Goal: Transaction & Acquisition: Obtain resource

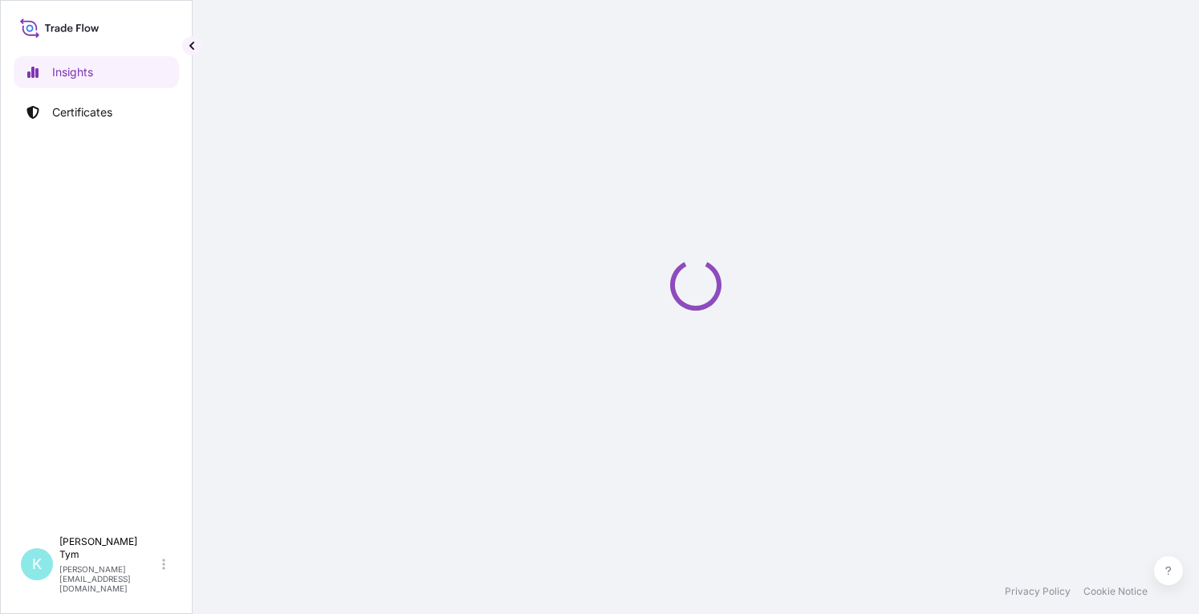
select select "2025"
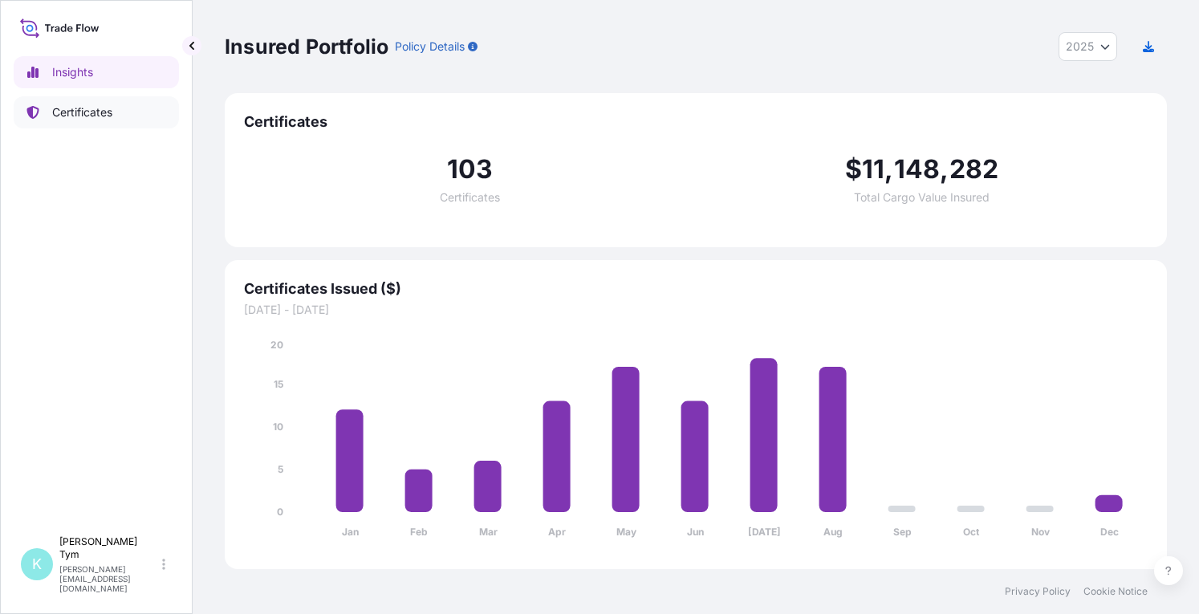
click at [84, 115] on p "Certificates" at bounding box center [82, 112] width 60 height 16
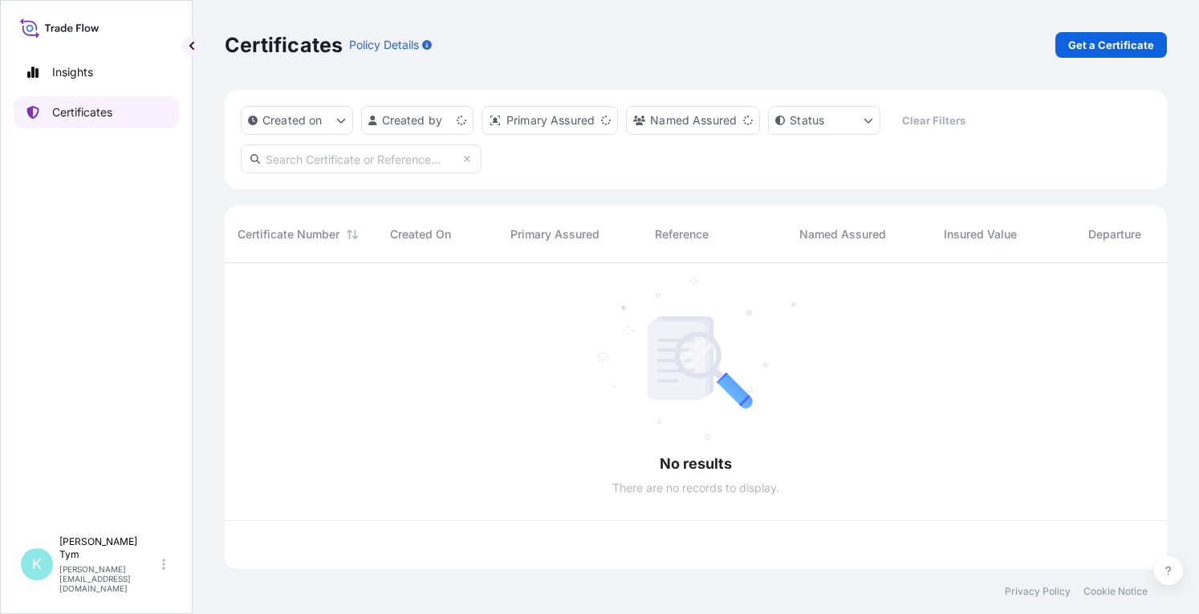
scroll to position [302, 929]
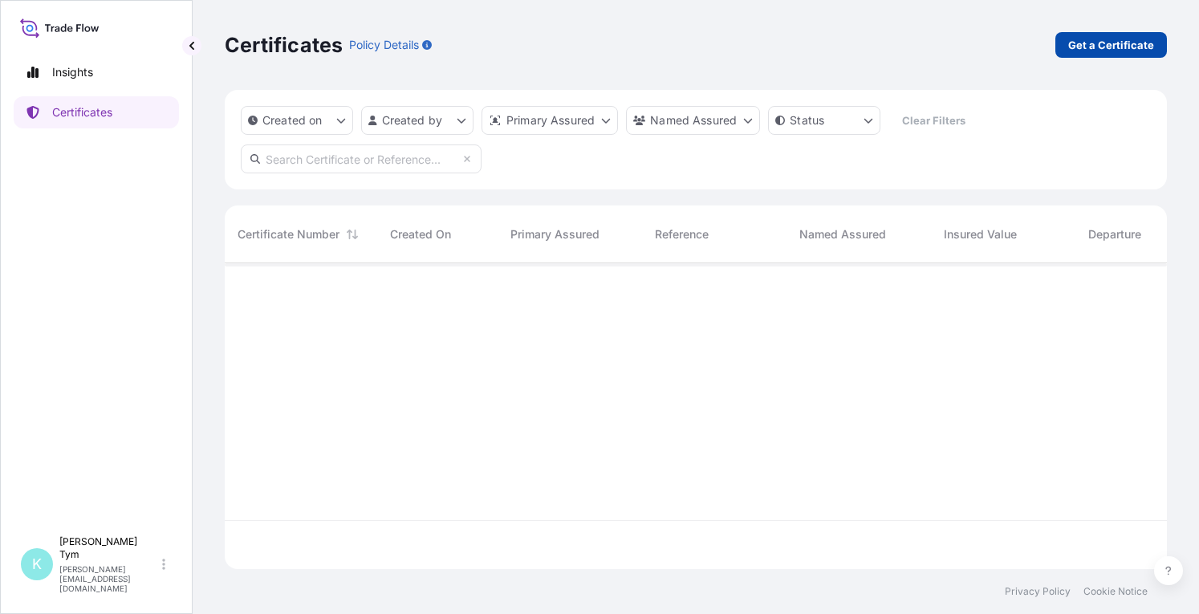
click at [1087, 46] on p "Get a Certificate" at bounding box center [1111, 45] width 86 height 16
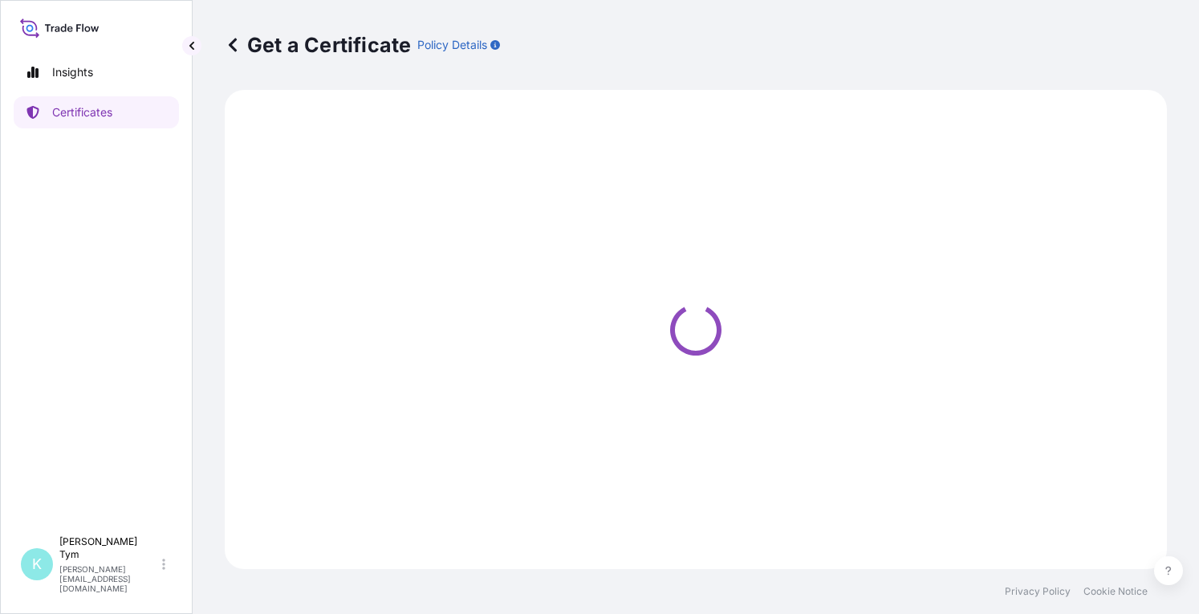
select select "Ocean Vessel"
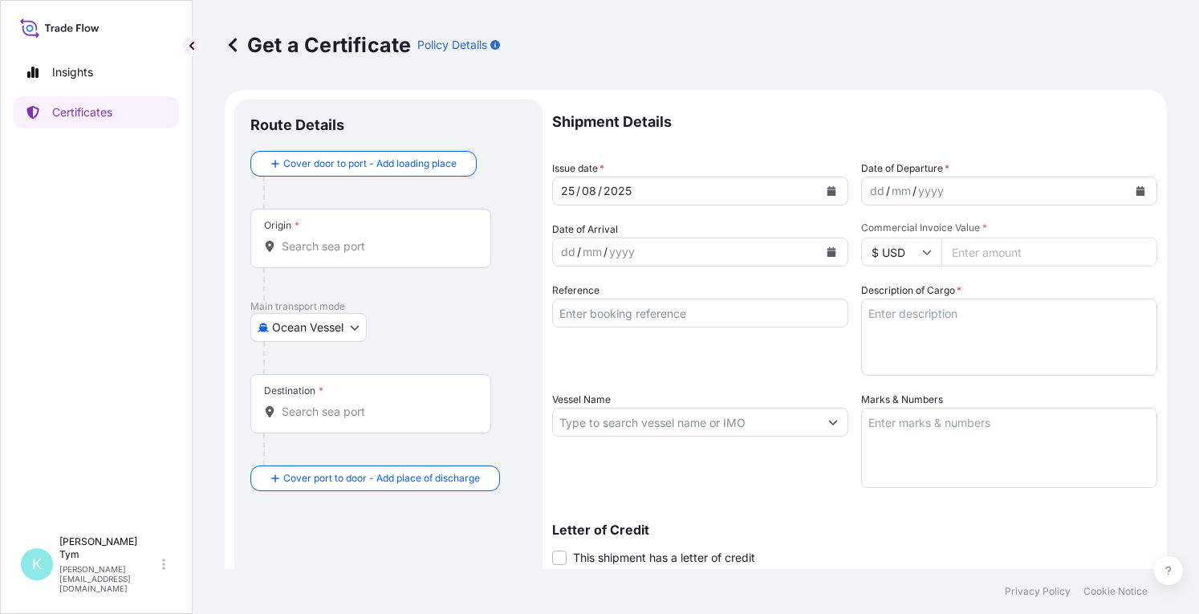
click at [827, 190] on icon "Calendar" at bounding box center [831, 191] width 9 height 10
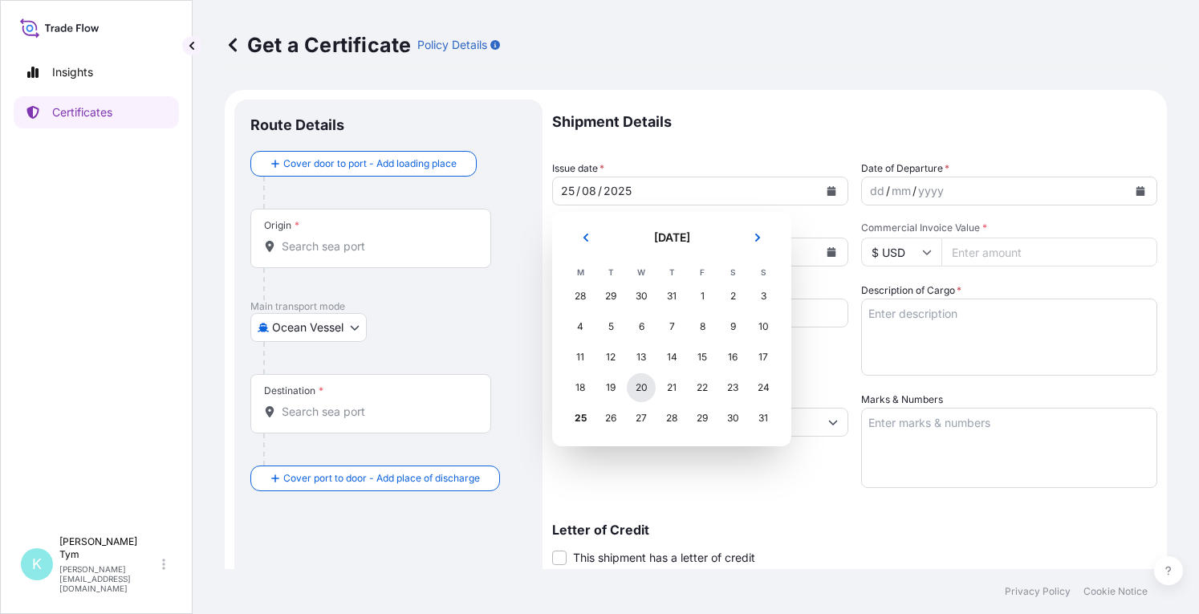
click at [647, 389] on div "20" at bounding box center [641, 387] width 29 height 29
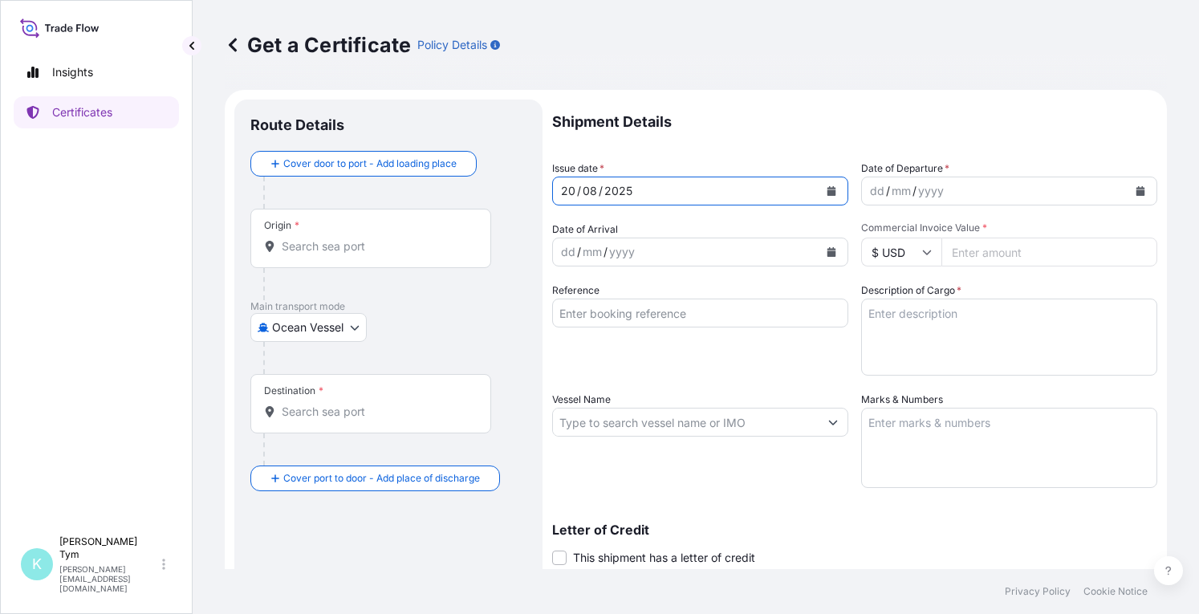
click at [1136, 190] on icon "Calendar" at bounding box center [1140, 191] width 9 height 10
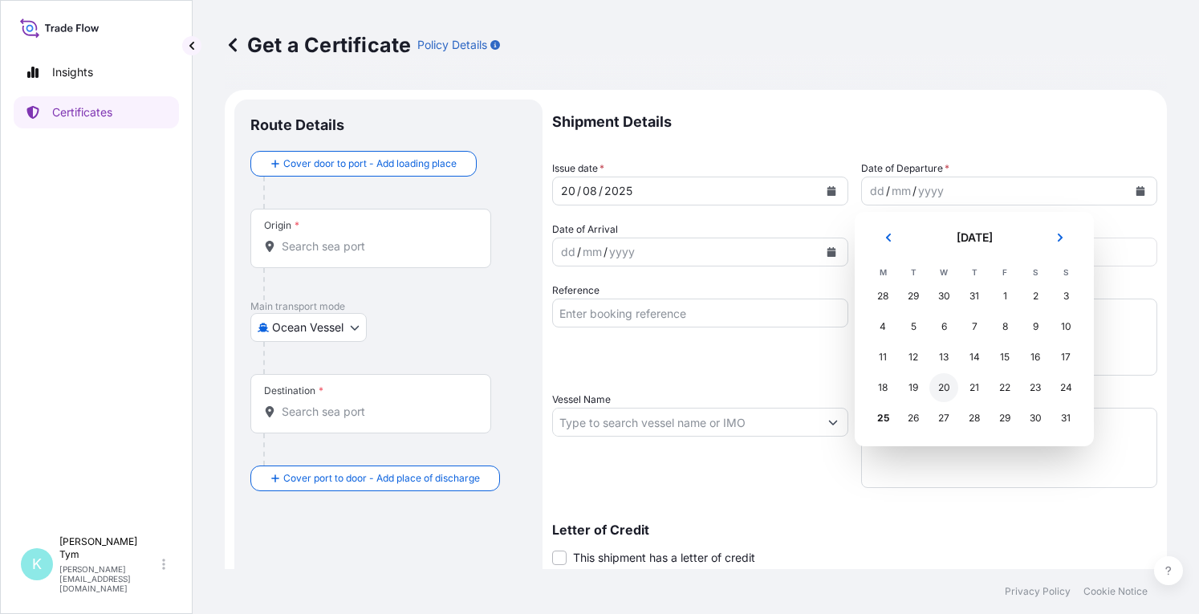
click at [939, 386] on div "20" at bounding box center [943, 387] width 29 height 29
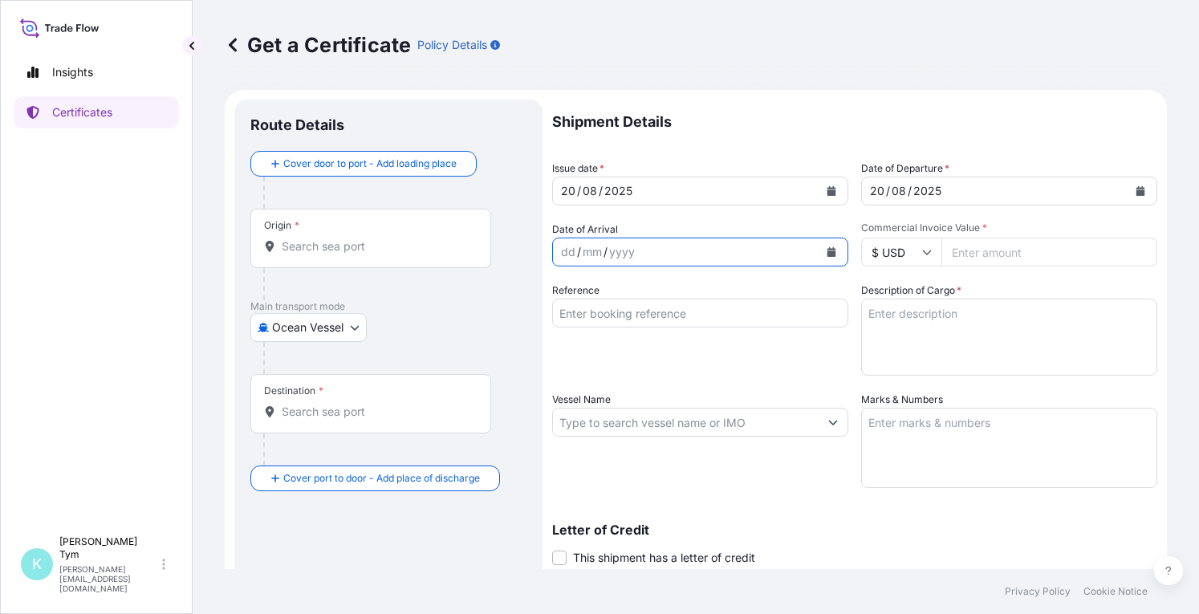
click at [826, 250] on icon "Calendar" at bounding box center [831, 252] width 10 height 10
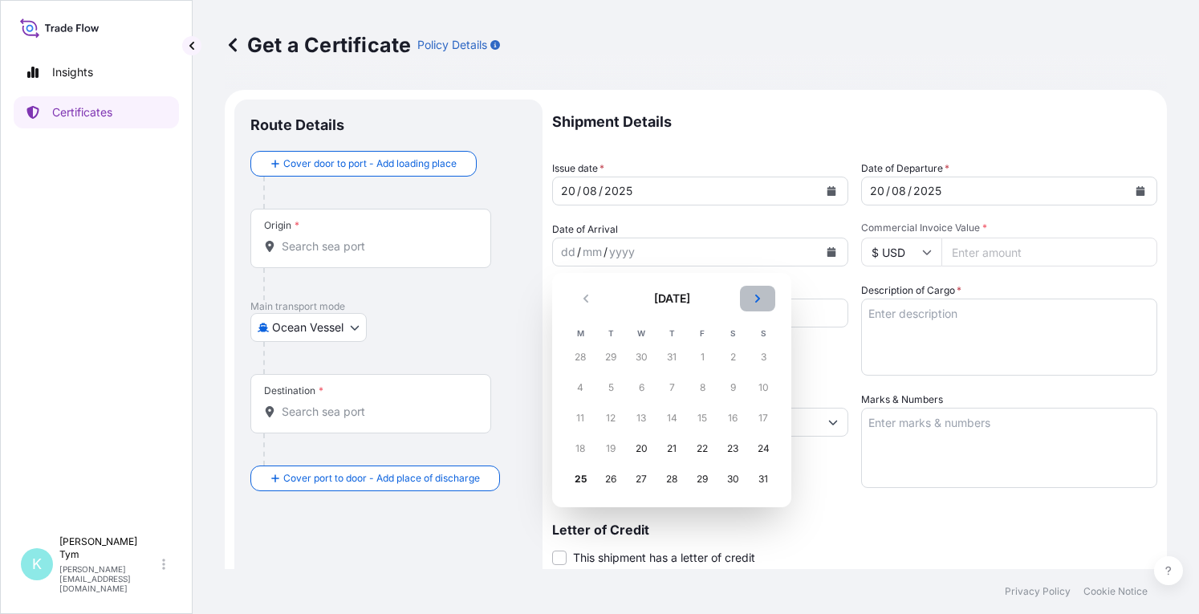
click at [753, 299] on icon "Next" at bounding box center [758, 299] width 10 height 10
click at [643, 355] on div "1" at bounding box center [641, 357] width 29 height 29
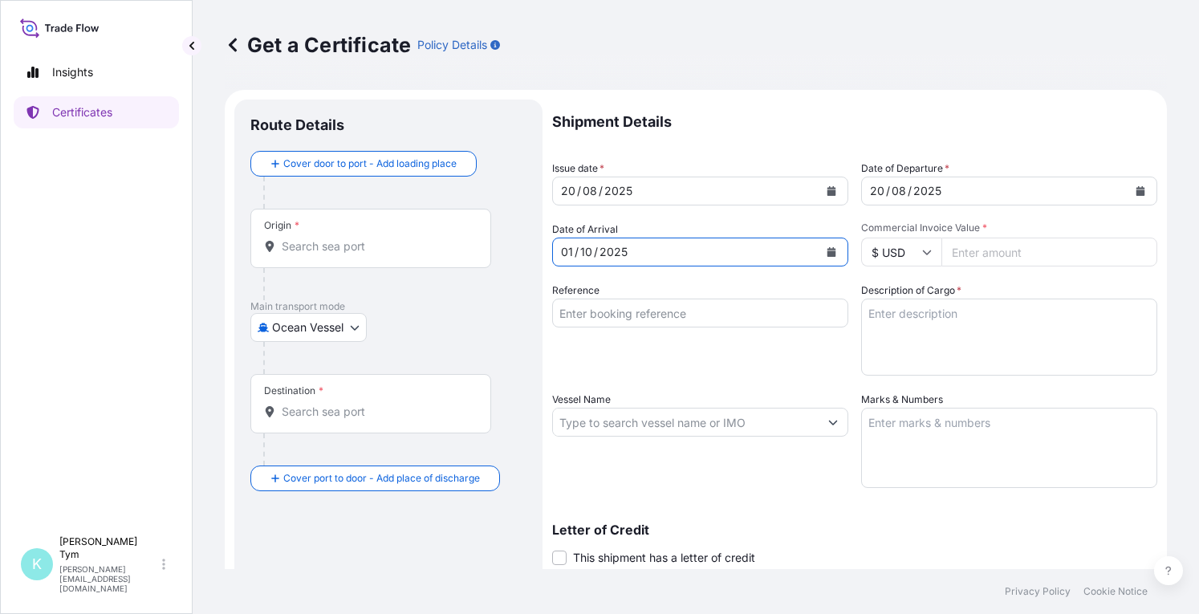
click at [700, 315] on input "Reference" at bounding box center [700, 312] width 296 height 29
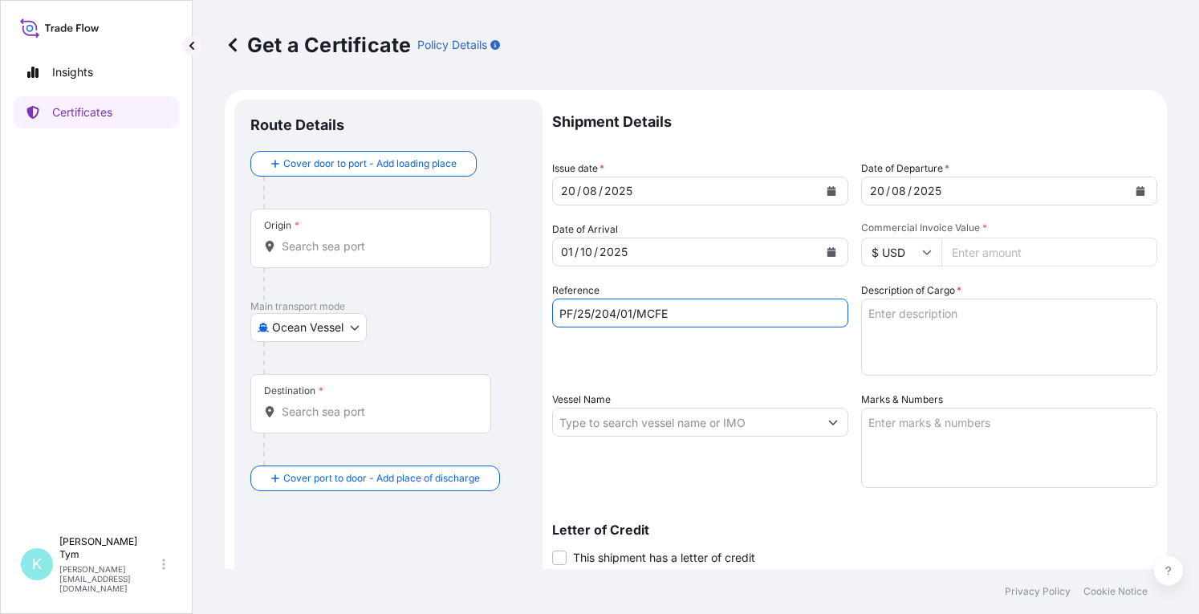
type input "PF/25/204/01/MCFE"
click at [879, 322] on textarea "Description of Cargo *" at bounding box center [1009, 336] width 296 height 77
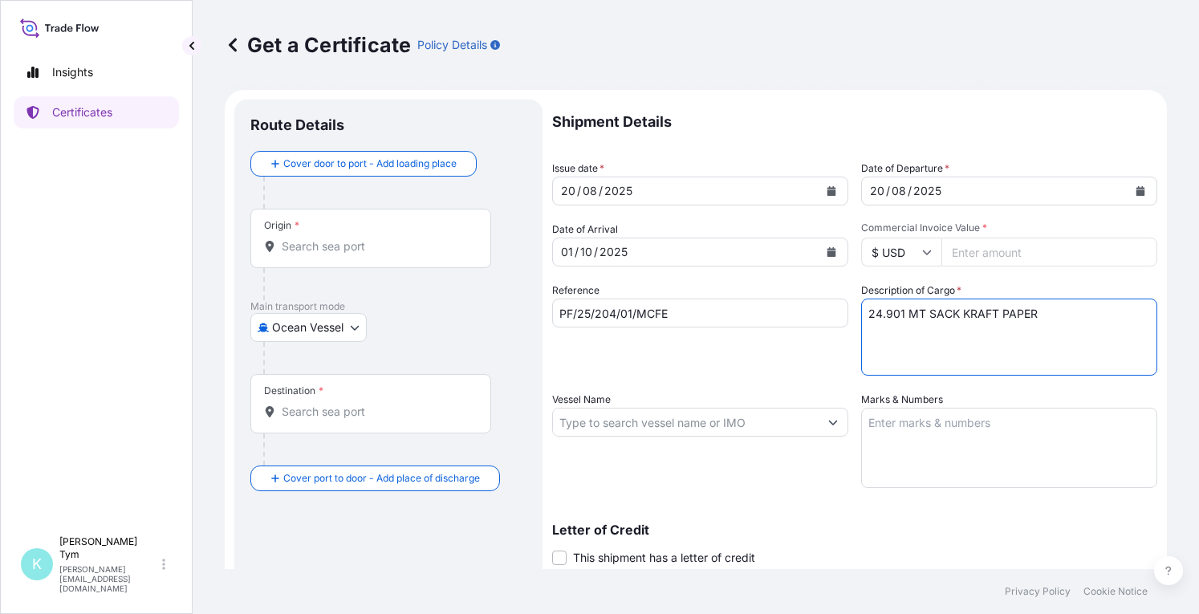
type textarea "24.901 MT SACK KRAFT PAPER"
click at [737, 424] on input "Vessel Name" at bounding box center [686, 422] width 266 height 29
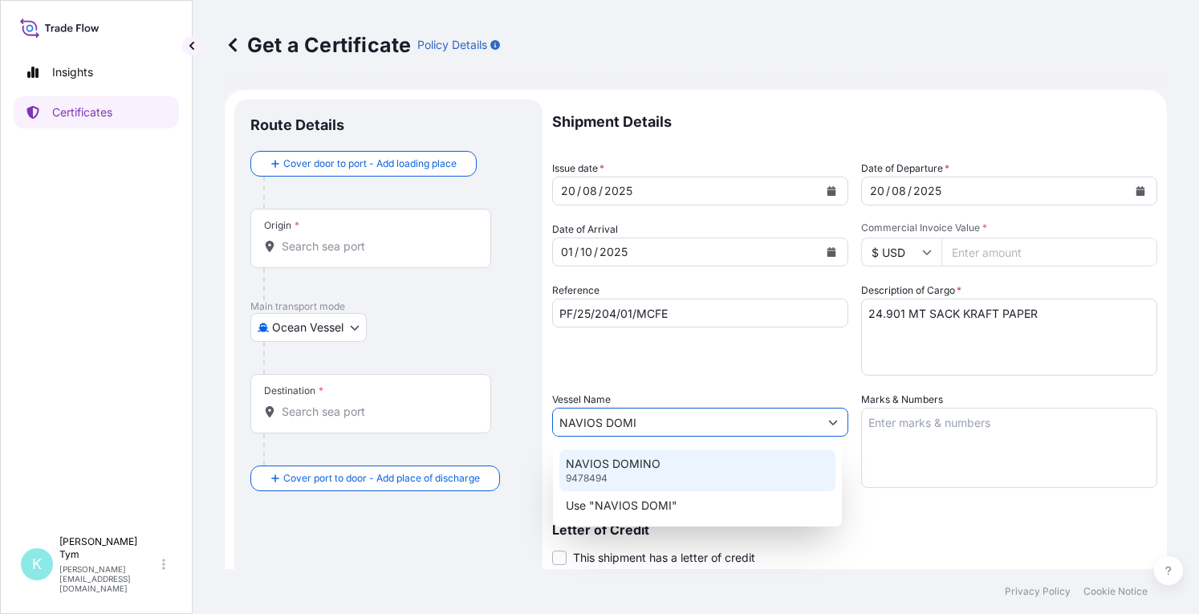
click at [669, 467] on div "NAVIOS DOMINO 9478494" at bounding box center [697, 470] width 276 height 42
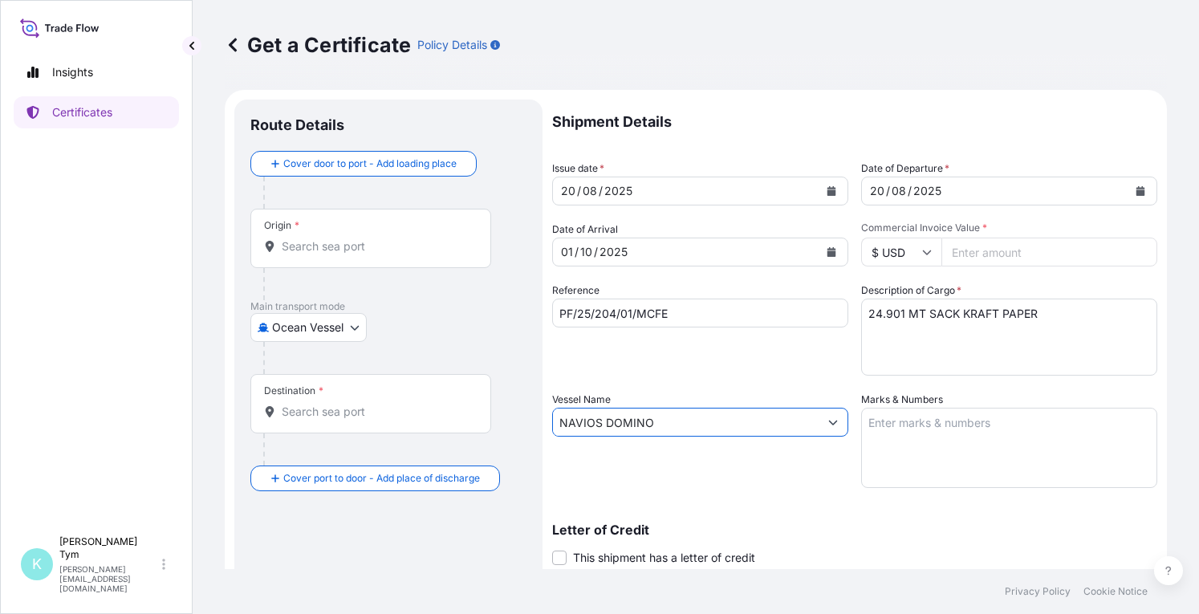
type input "NAVIOS DOMINO"
click at [986, 257] on input "Commercial Invoice Value *" at bounding box center [1049, 251] width 216 height 29
type input "25907.69"
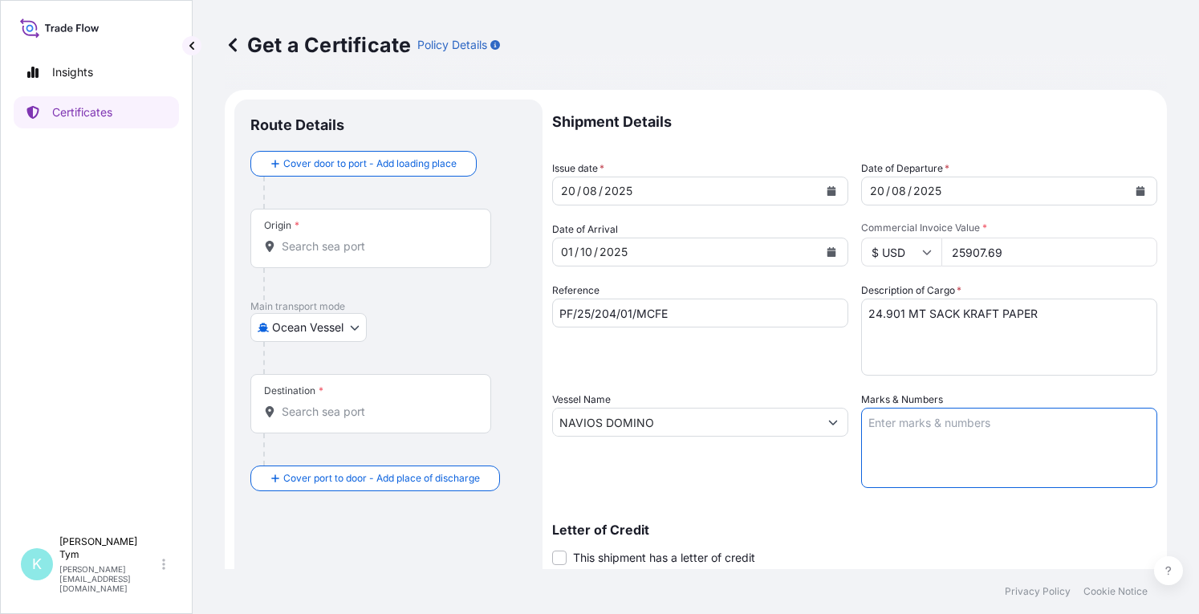
click at [927, 446] on textarea "Marks & Numbers" at bounding box center [1009, 448] width 296 height 80
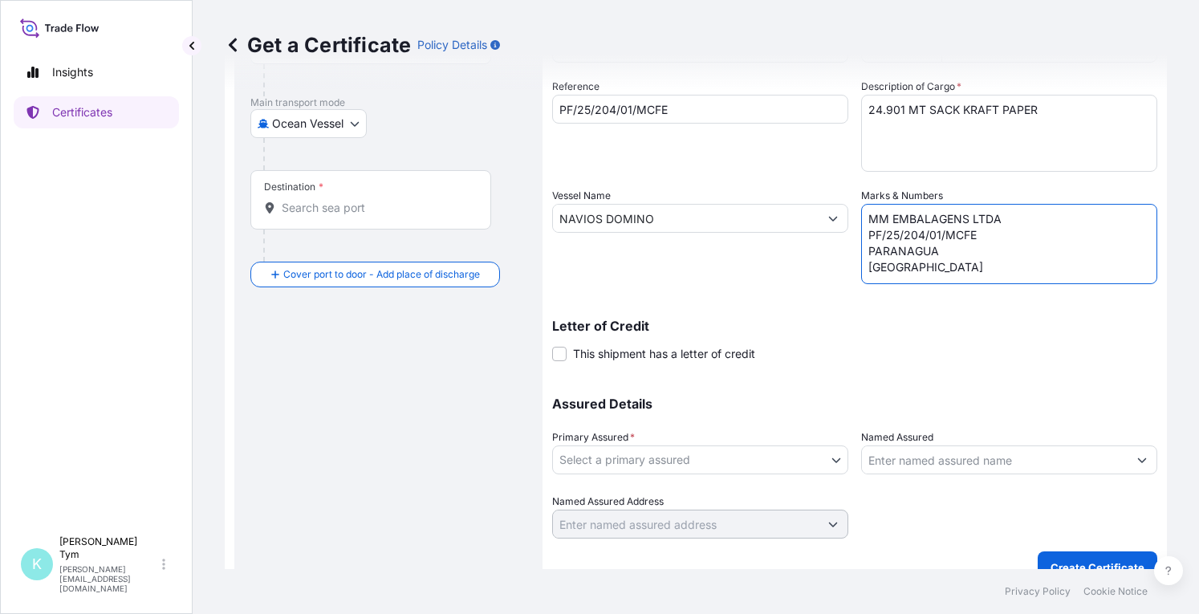
scroll to position [227, 0]
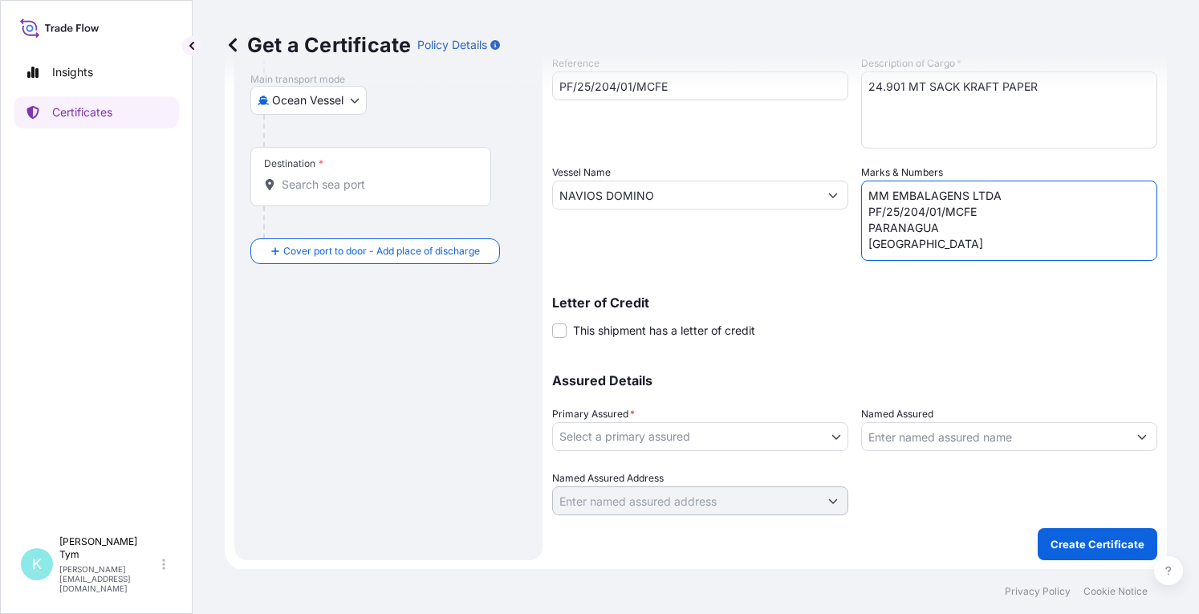
type textarea "MM EMBALAGENS LTDA PF/25/204/01/MCFE PARANAGUA [GEOGRAPHIC_DATA]"
click at [659, 435] on body "Insights Certificates K [PERSON_NAME] [PERSON_NAME][EMAIL_ADDRESS][DOMAIN_NAME]…" at bounding box center [599, 307] width 1199 height 614
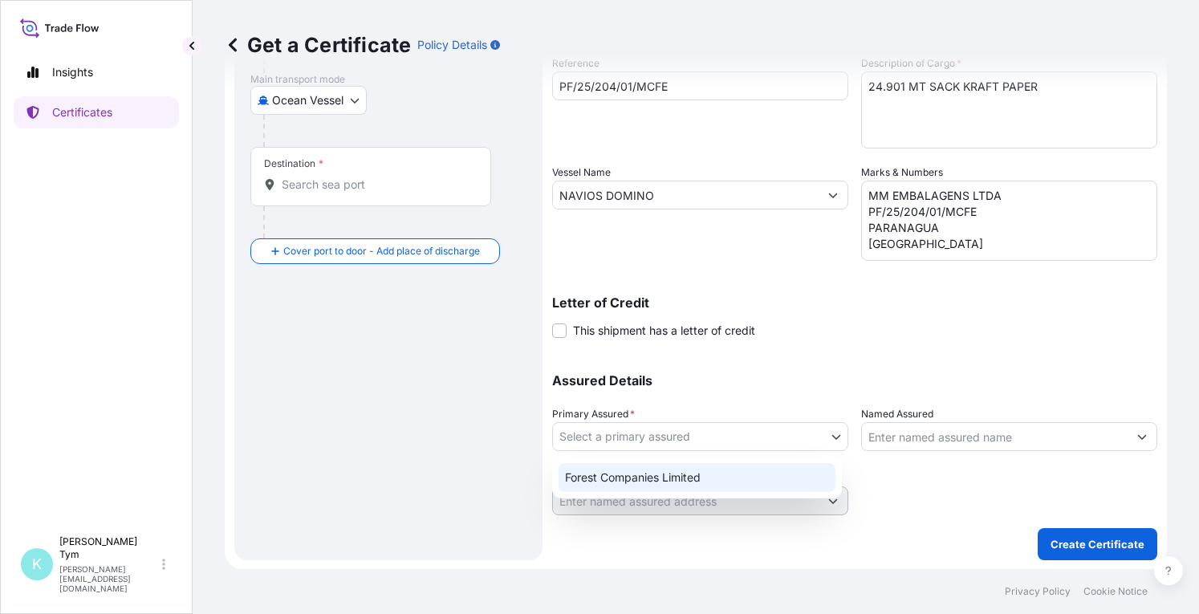
click at [658, 475] on div "Forest Companies Limited" at bounding box center [696, 477] width 277 height 29
select select "31422"
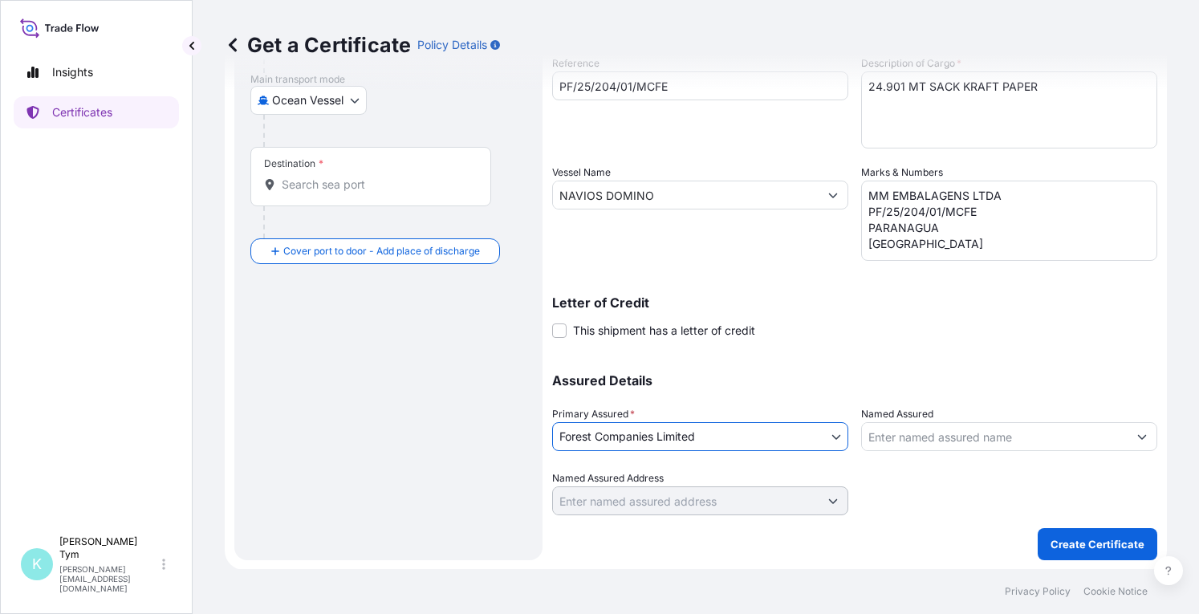
click at [881, 432] on input "Named Assured" at bounding box center [995, 436] width 266 height 29
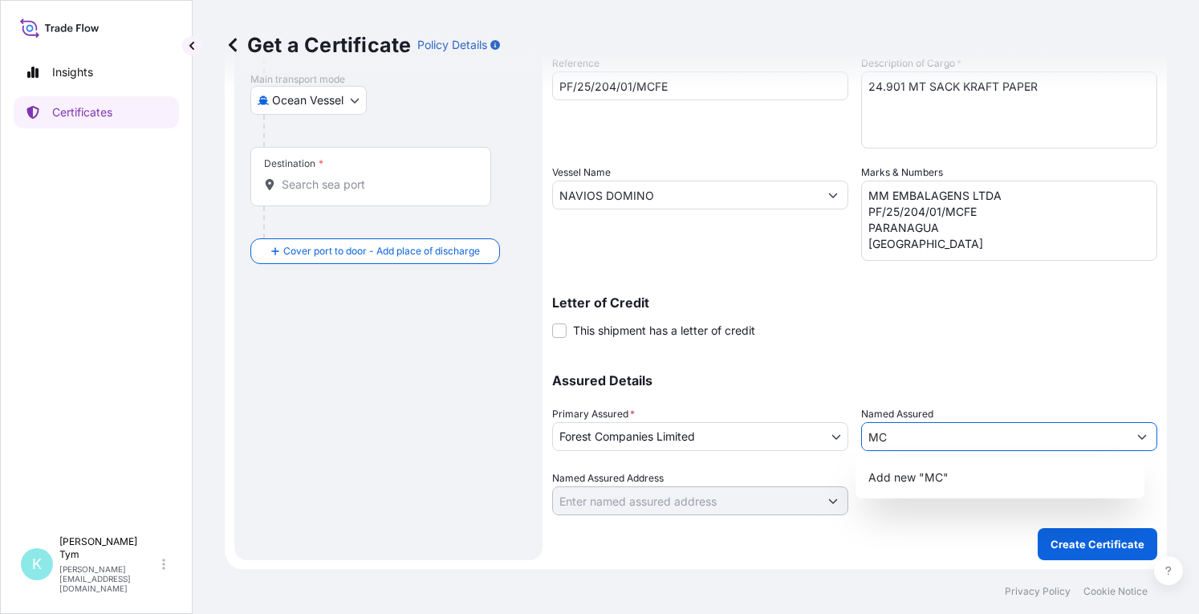
type input "M"
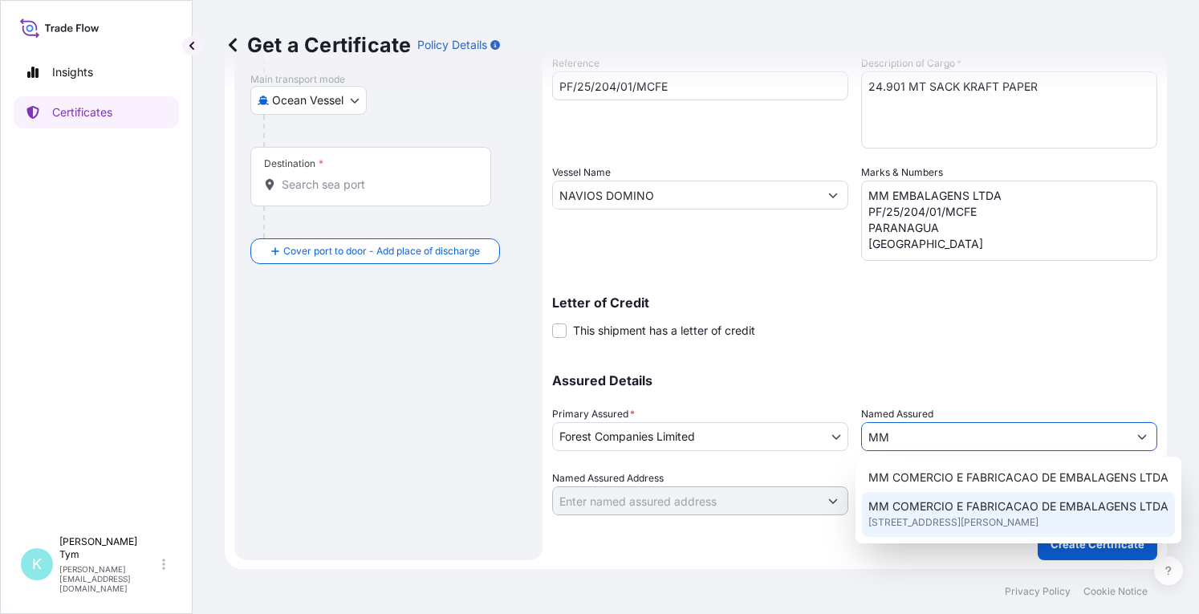
click at [965, 509] on span "MM COMERCIO E FABRICACAO DE EMBALAGENS LTDA" at bounding box center [1018, 506] width 300 height 16
type input "MM COMERCIO E FABRICACAO DE EMBALAGENS LTDA"
type input "[STREET_ADDRESS]"
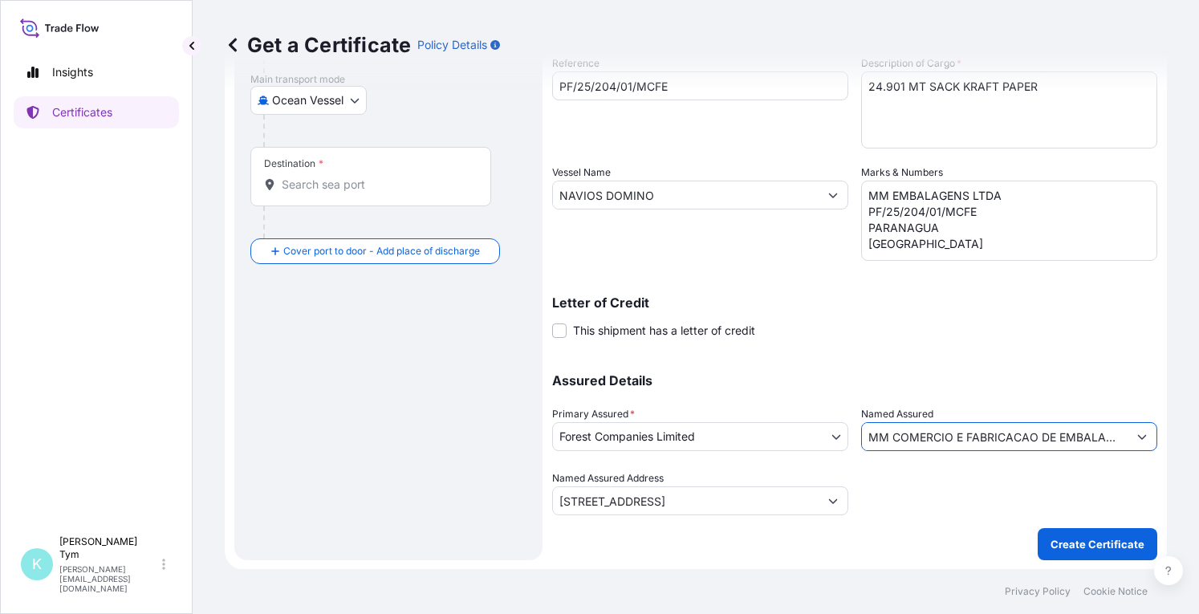
type input "MM COMERCIO E FABRICACAO DE EMBALAGENS LTDA"
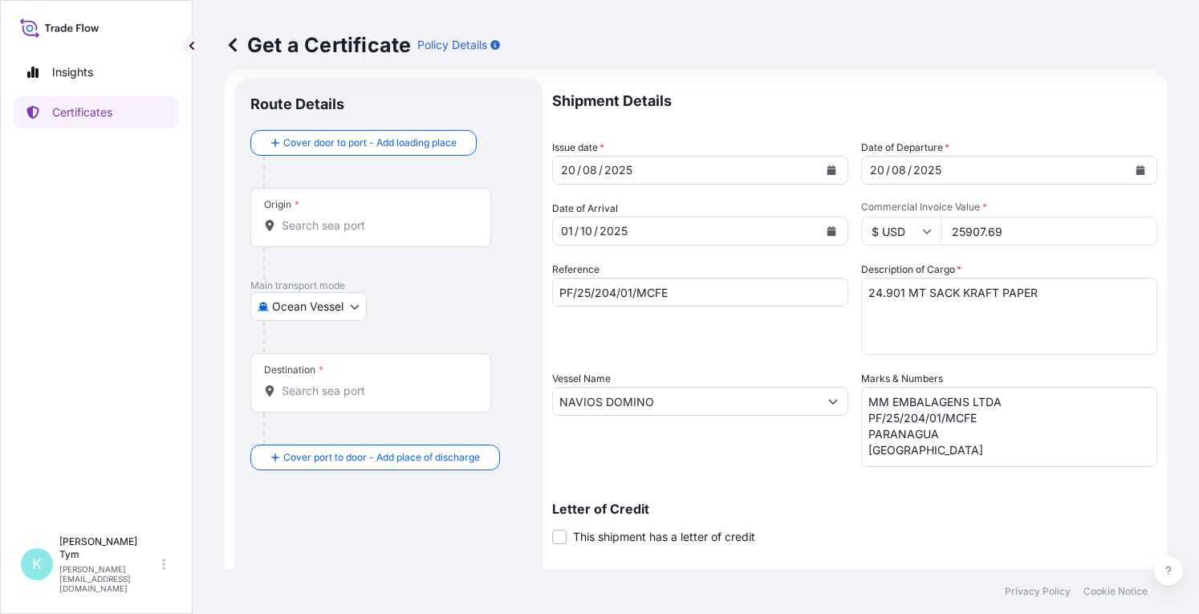
scroll to position [0, 0]
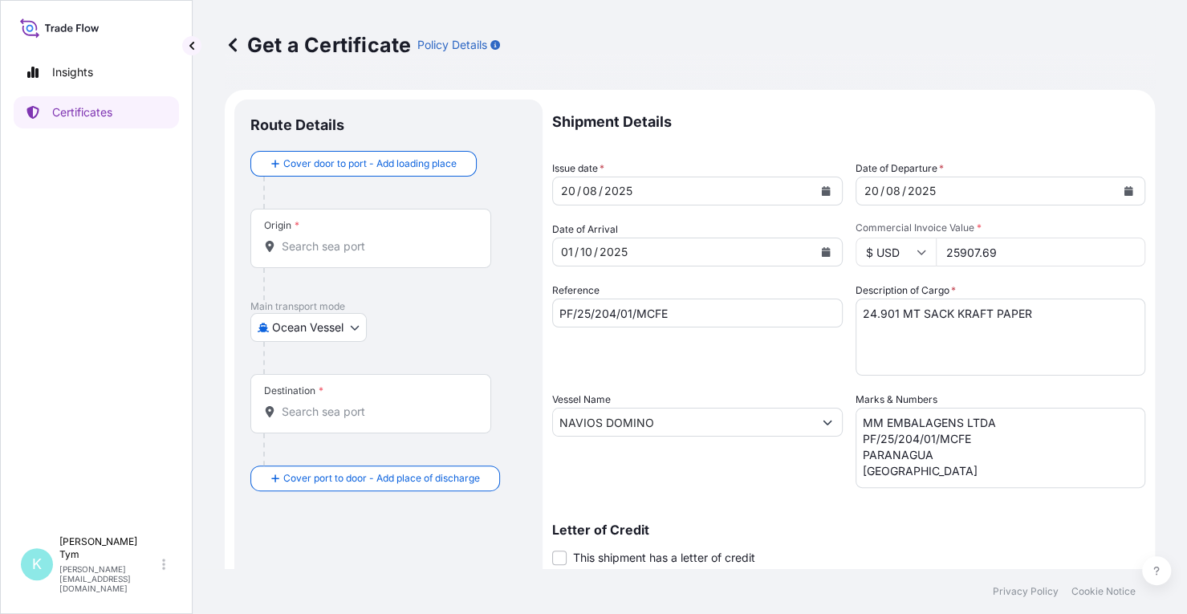
click at [347, 241] on input "Origin *" at bounding box center [376, 246] width 189 height 16
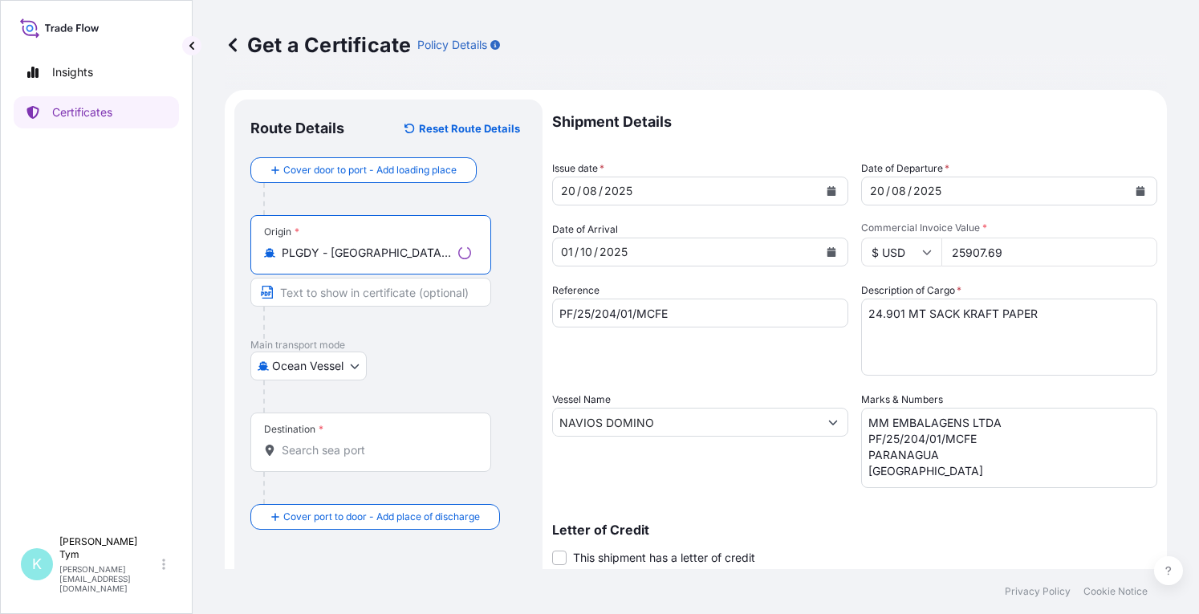
type input "PLGDY - [GEOGRAPHIC_DATA], [GEOGRAPHIC_DATA]"
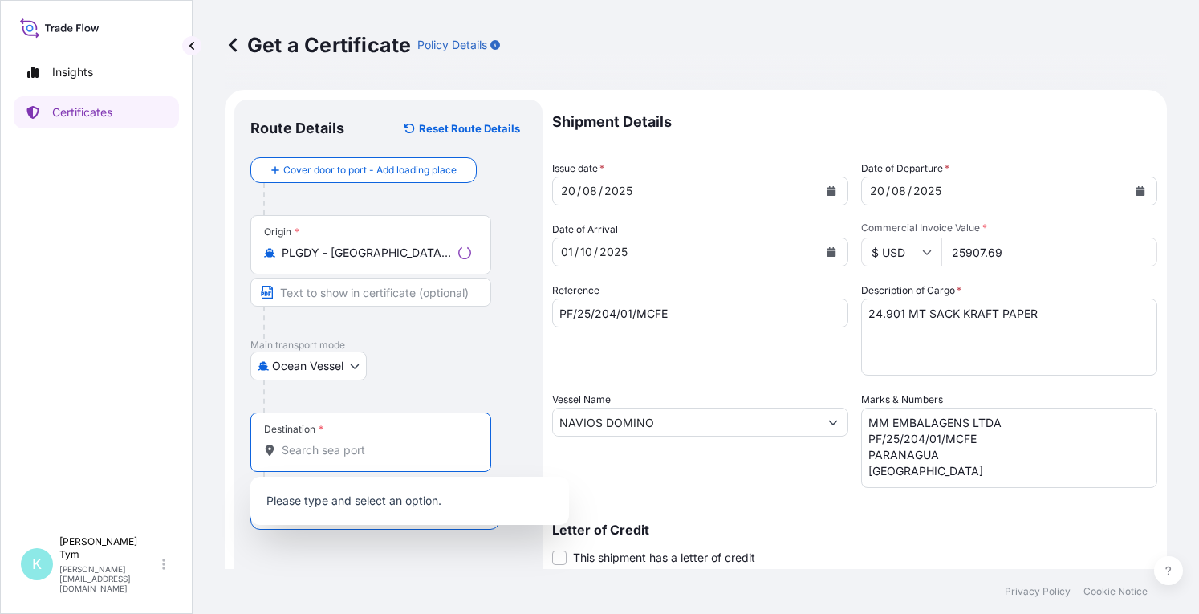
click at [343, 453] on input "Destination *" at bounding box center [376, 450] width 189 height 16
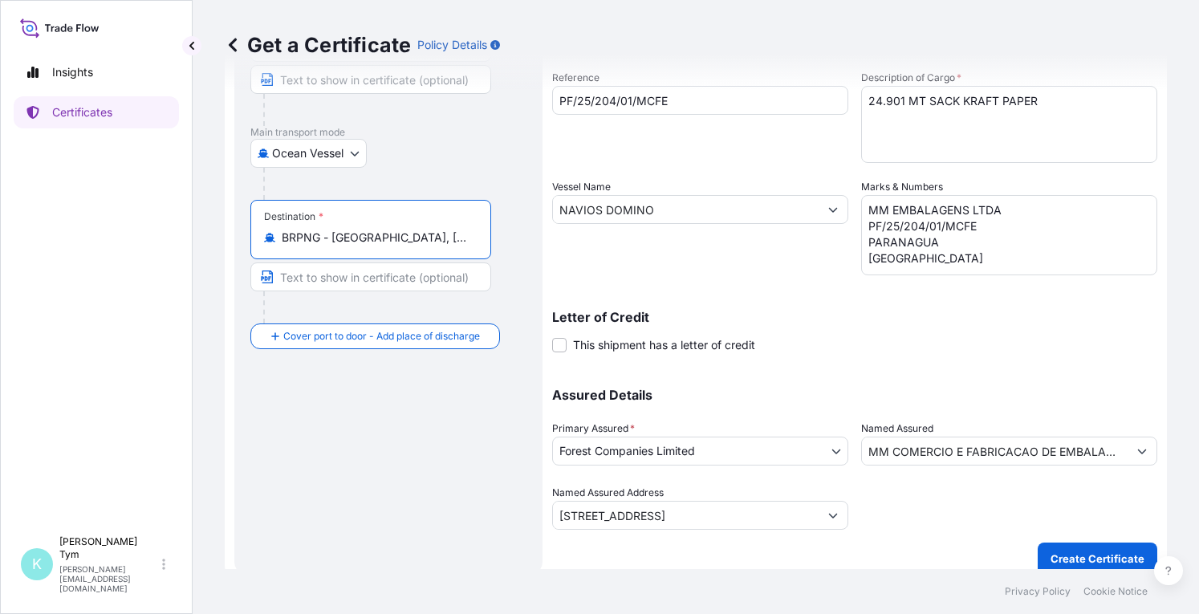
scroll to position [227, 0]
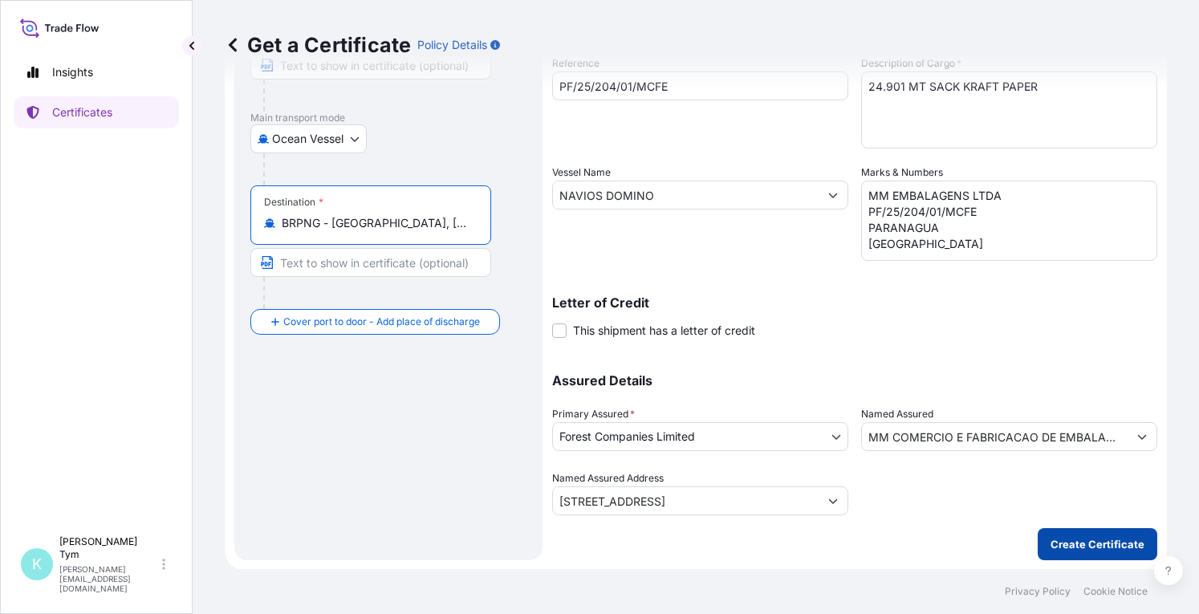
type input "BRPNG - [GEOGRAPHIC_DATA], [GEOGRAPHIC_DATA]"
click at [1072, 544] on p "Create Certificate" at bounding box center [1097, 544] width 94 height 16
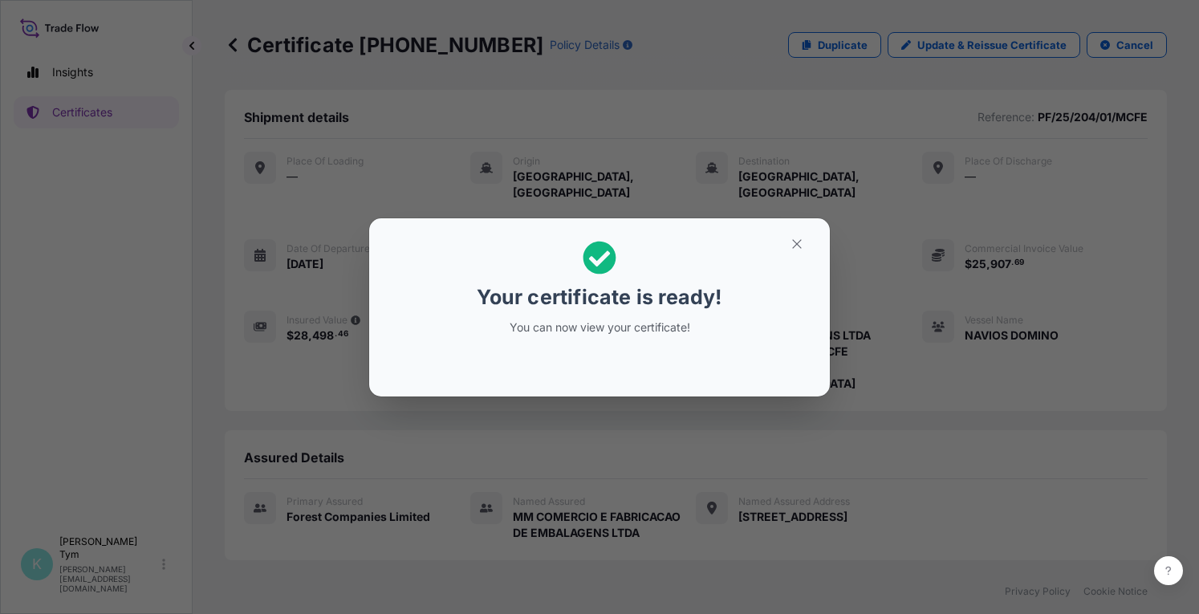
click at [482, 457] on div "Your certificate is ready! You can now view your certificate!" at bounding box center [599, 307] width 1199 height 614
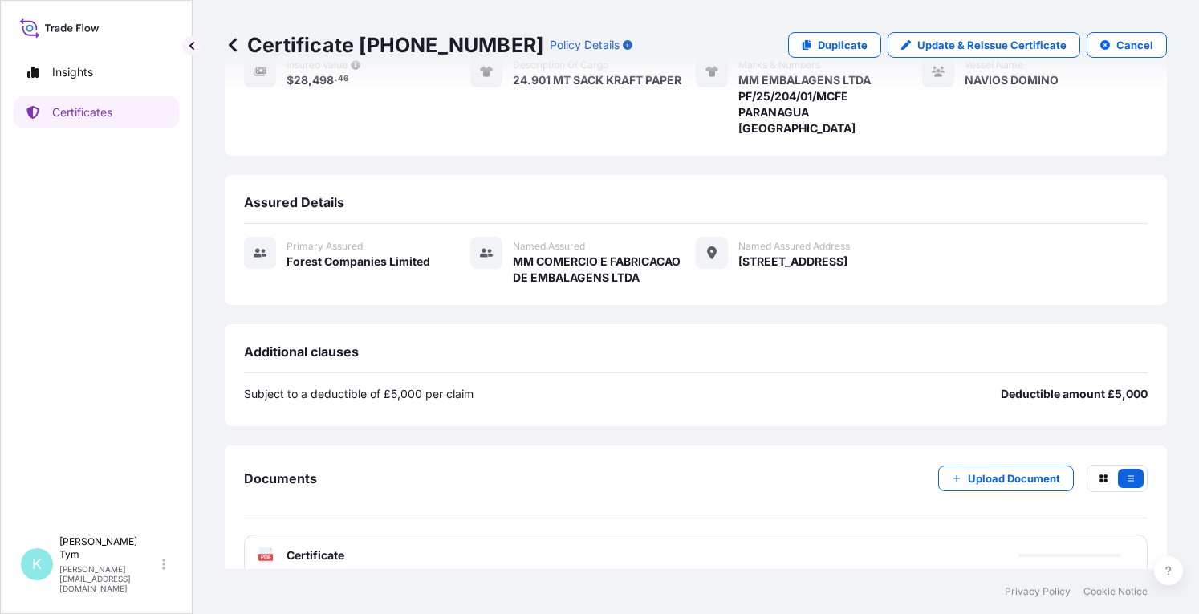
scroll to position [262, 0]
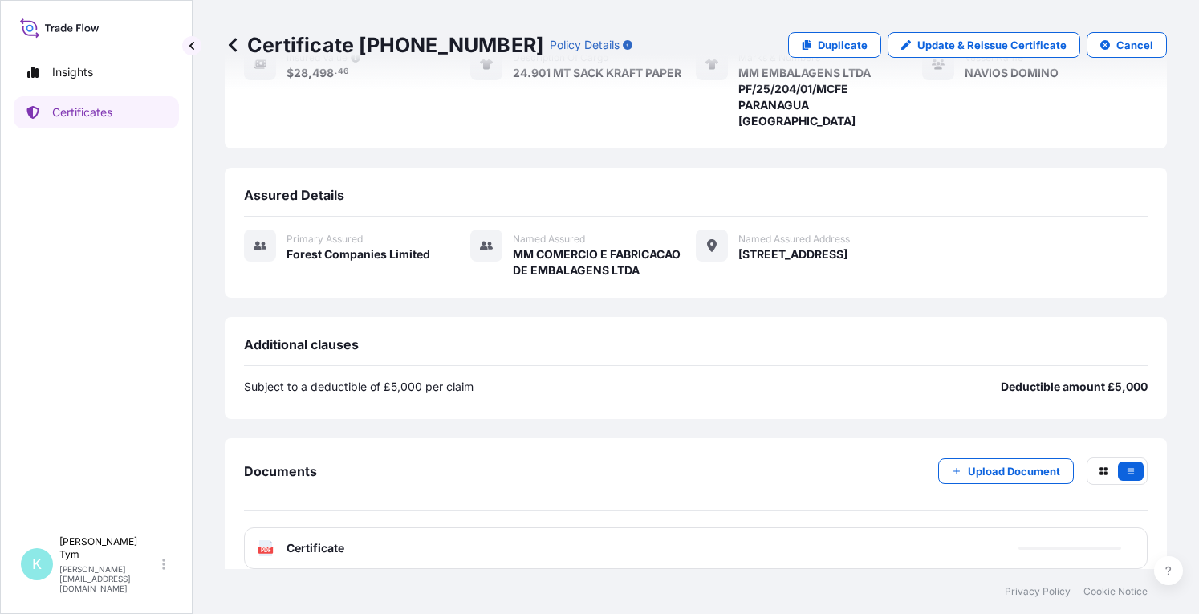
click at [316, 540] on span "Certificate" at bounding box center [315, 548] width 58 height 16
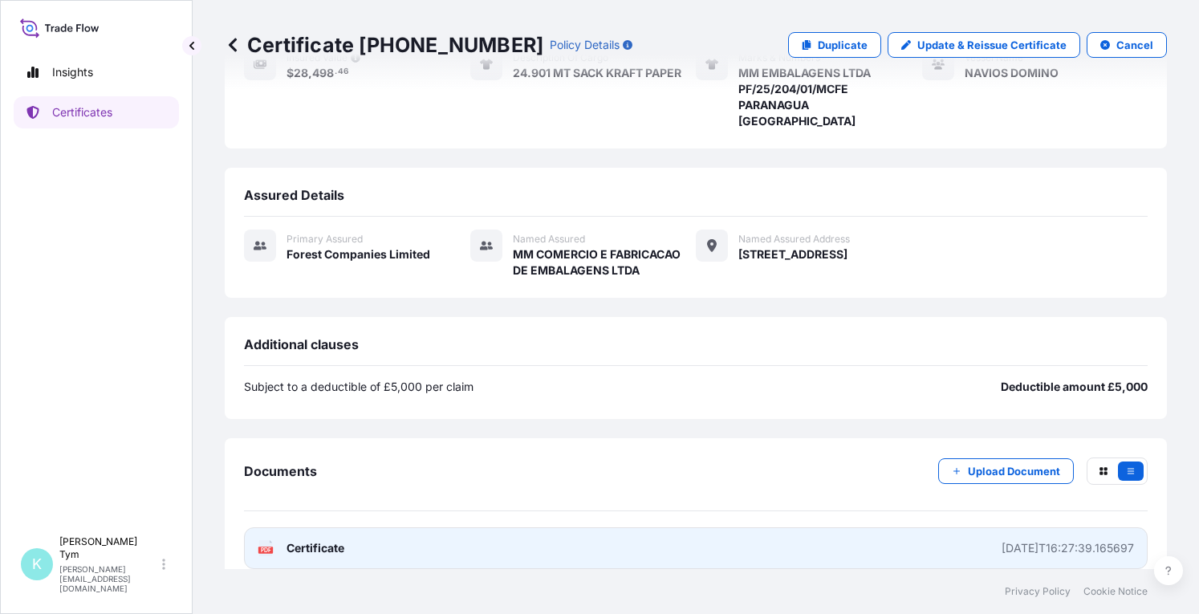
click at [267, 547] on text "PDF" at bounding box center [266, 550] width 10 height 6
